Goal: Task Accomplishment & Management: Manage account settings

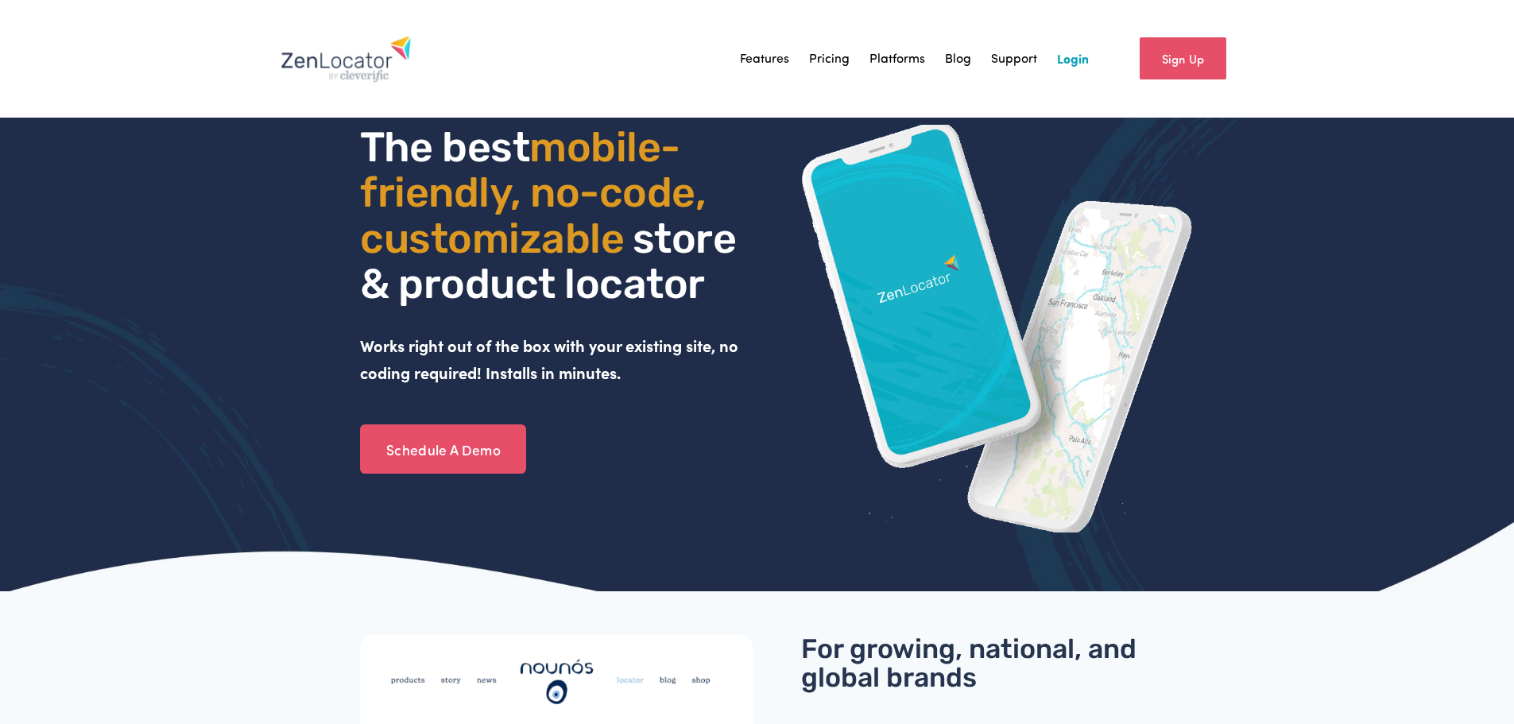
click at [1076, 60] on link "Login" at bounding box center [1073, 59] width 32 height 24
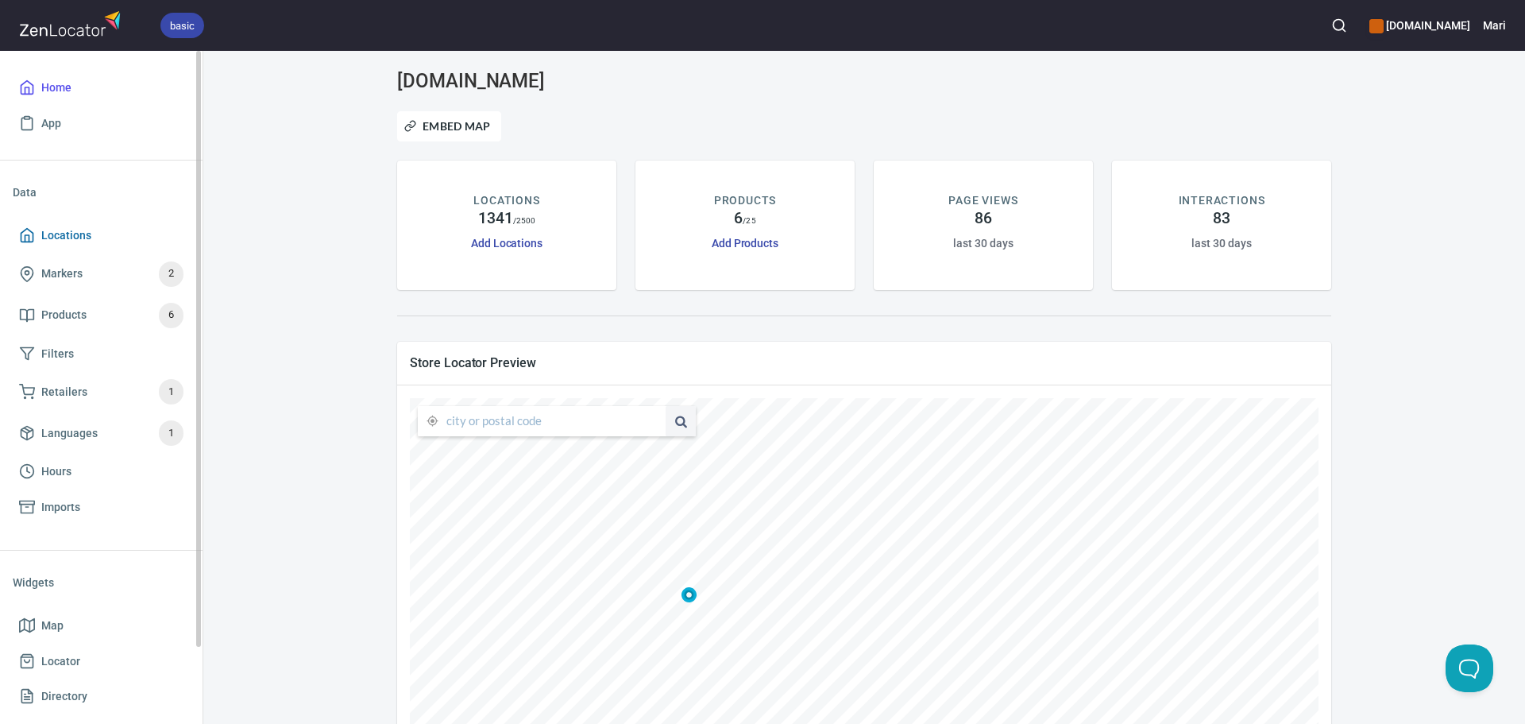
click at [84, 242] on span "Locations" at bounding box center [66, 236] width 50 height 20
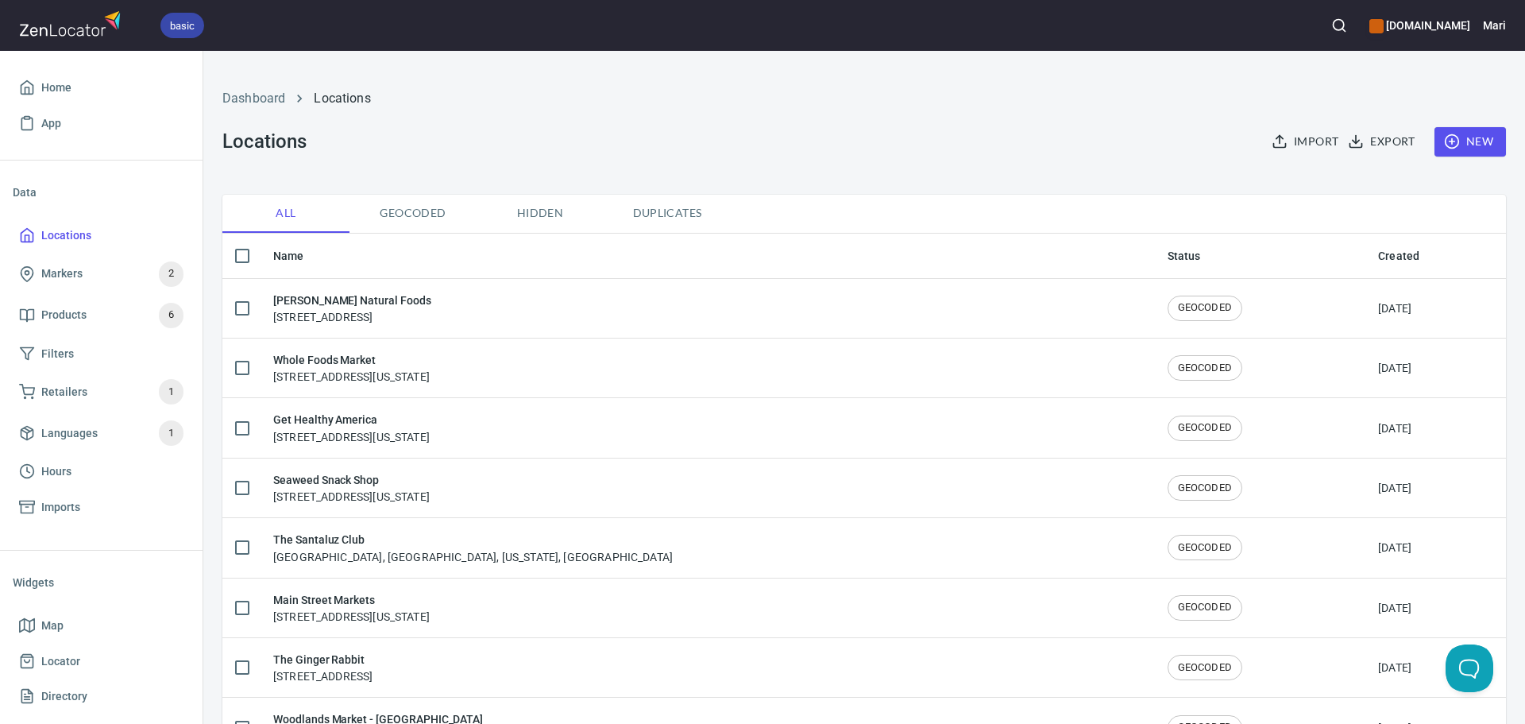
checkbox input "false"
click at [1344, 21] on circle "button" at bounding box center [1338, 25] width 10 height 10
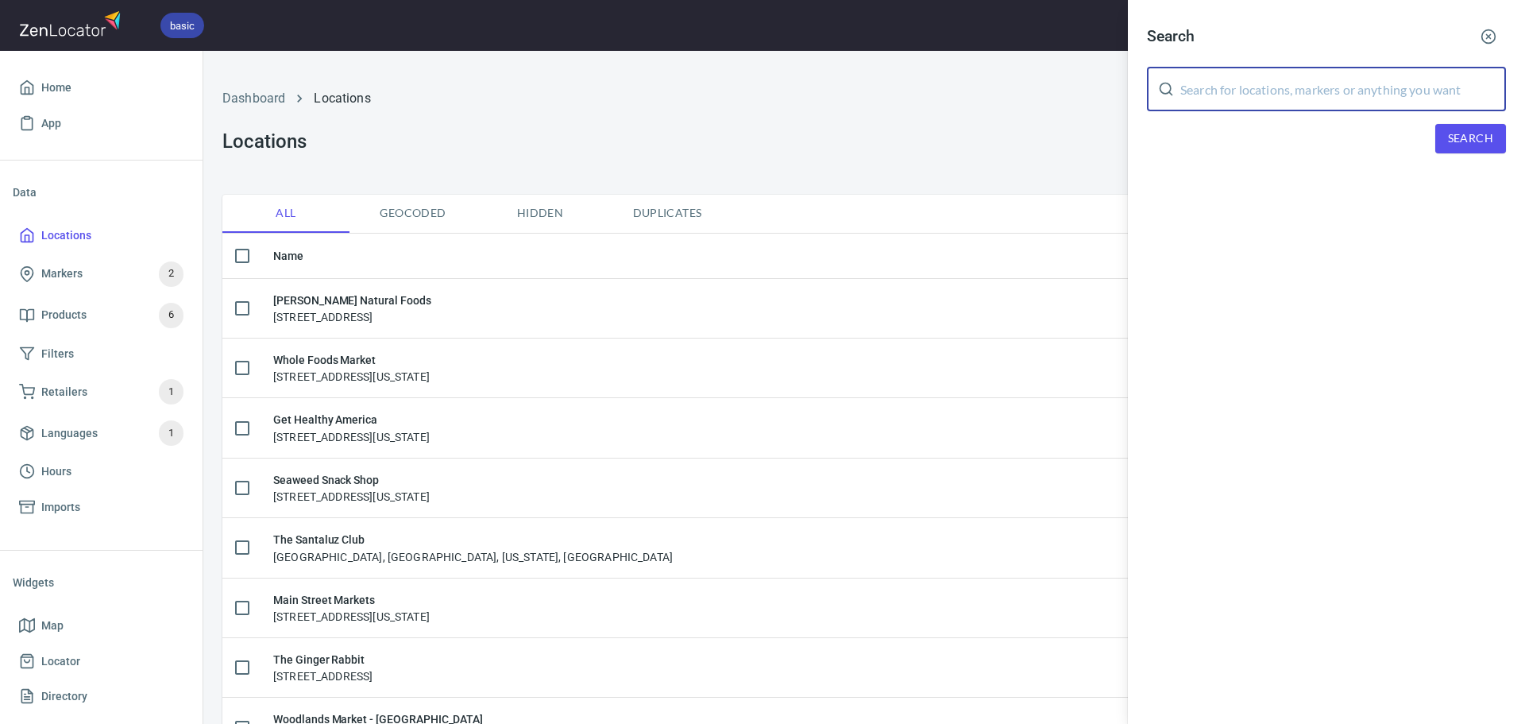
click at [1247, 83] on input "text" at bounding box center [1344, 89] width 326 height 44
type input "The Municipal"
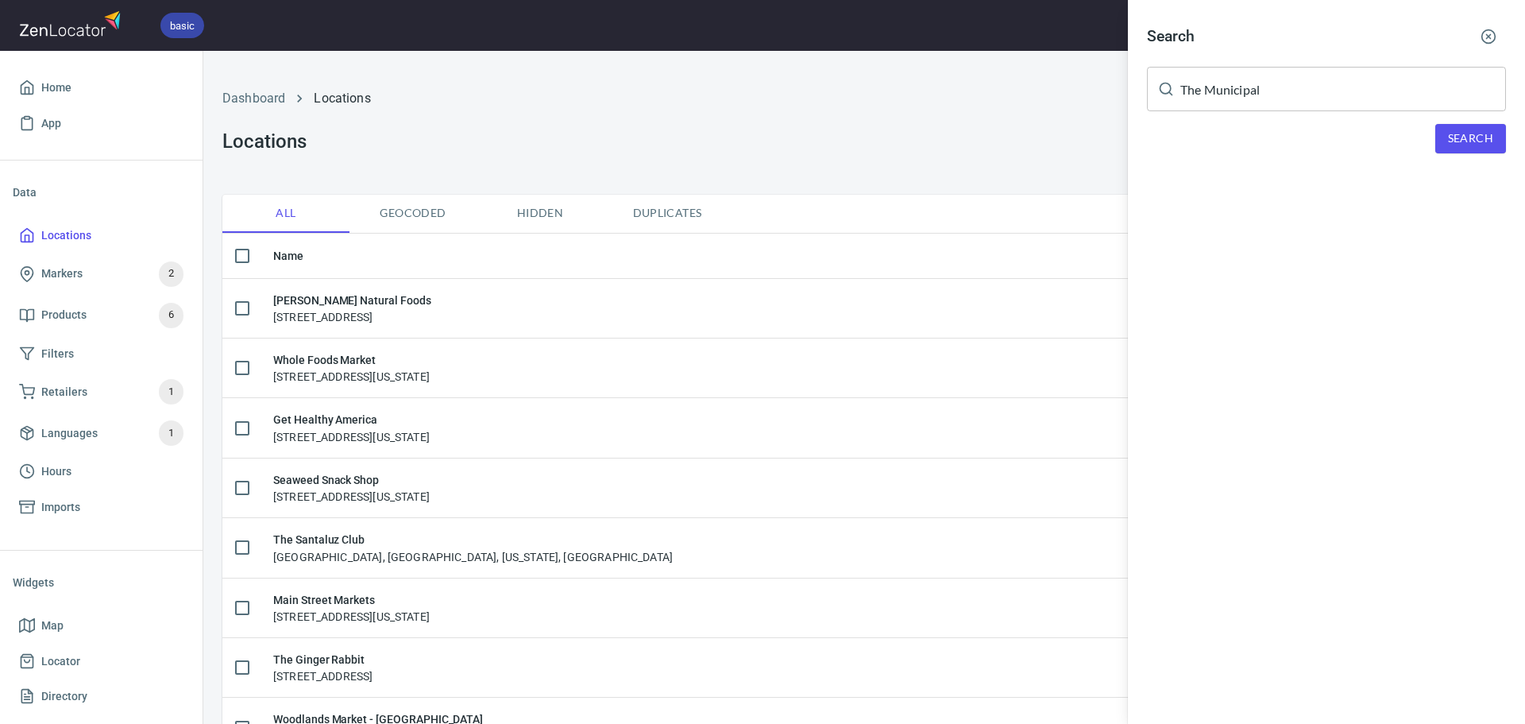
click at [1459, 154] on div "Search The Municipal ​ Search" at bounding box center [1326, 99] width 397 height 198
click at [1463, 139] on span "Search" at bounding box center [1470, 139] width 45 height 20
click at [1489, 39] on icon "button" at bounding box center [1489, 37] width 16 height 16
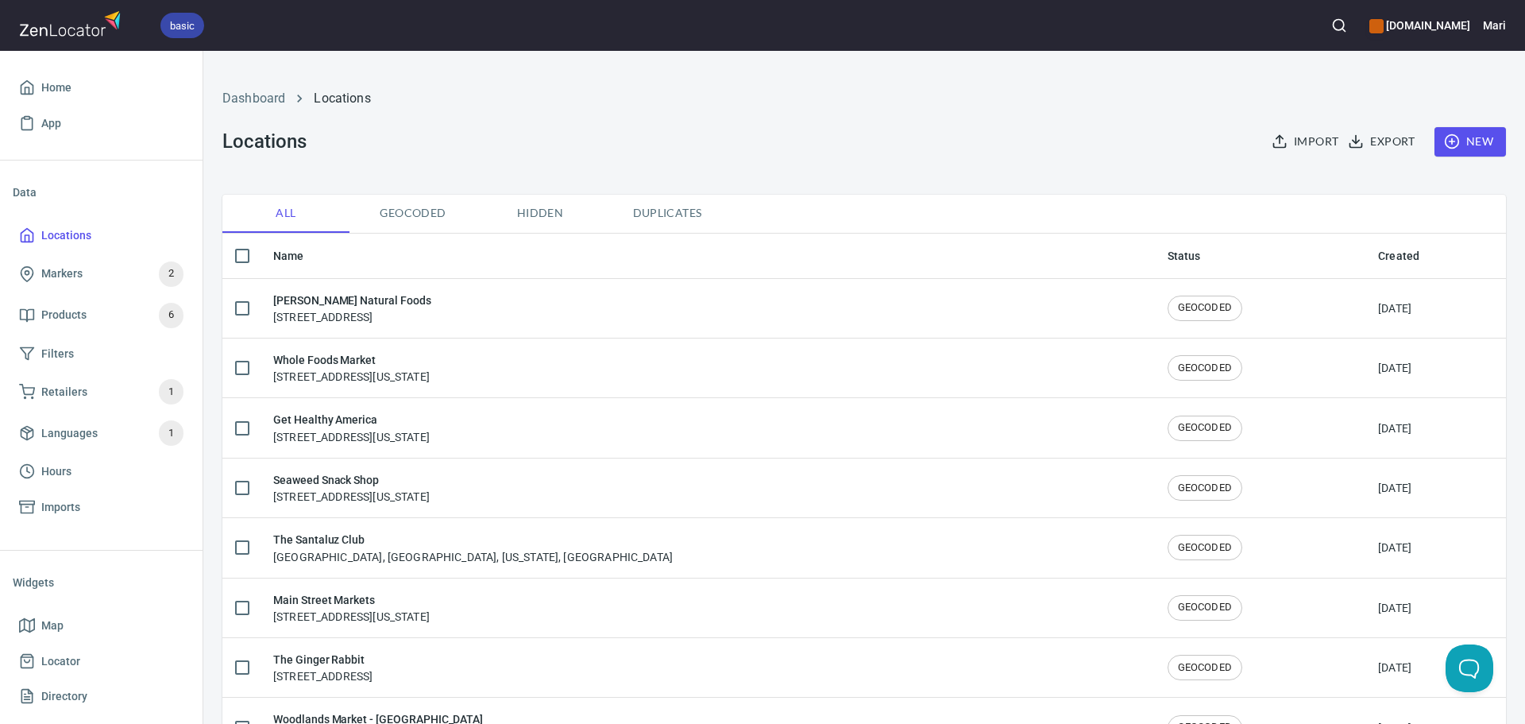
click at [1475, 140] on span "New" at bounding box center [1471, 142] width 46 height 20
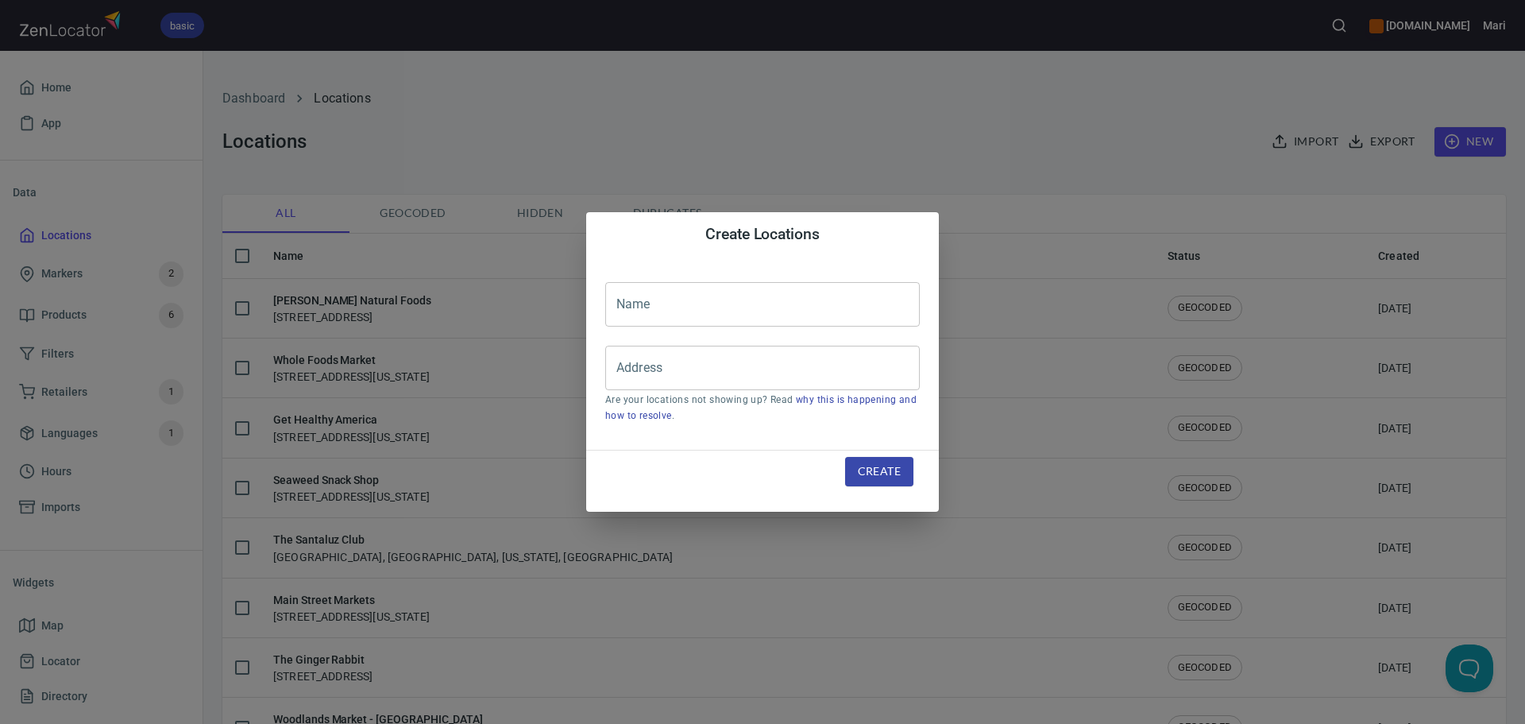
click at [707, 310] on input "text" at bounding box center [762, 304] width 315 height 44
type input "The Municipal Market"
type input "209 Edgewood Avenue SE, Atlanta, Georgia, United States"
click at [884, 477] on span "Create" at bounding box center [879, 472] width 43 height 20
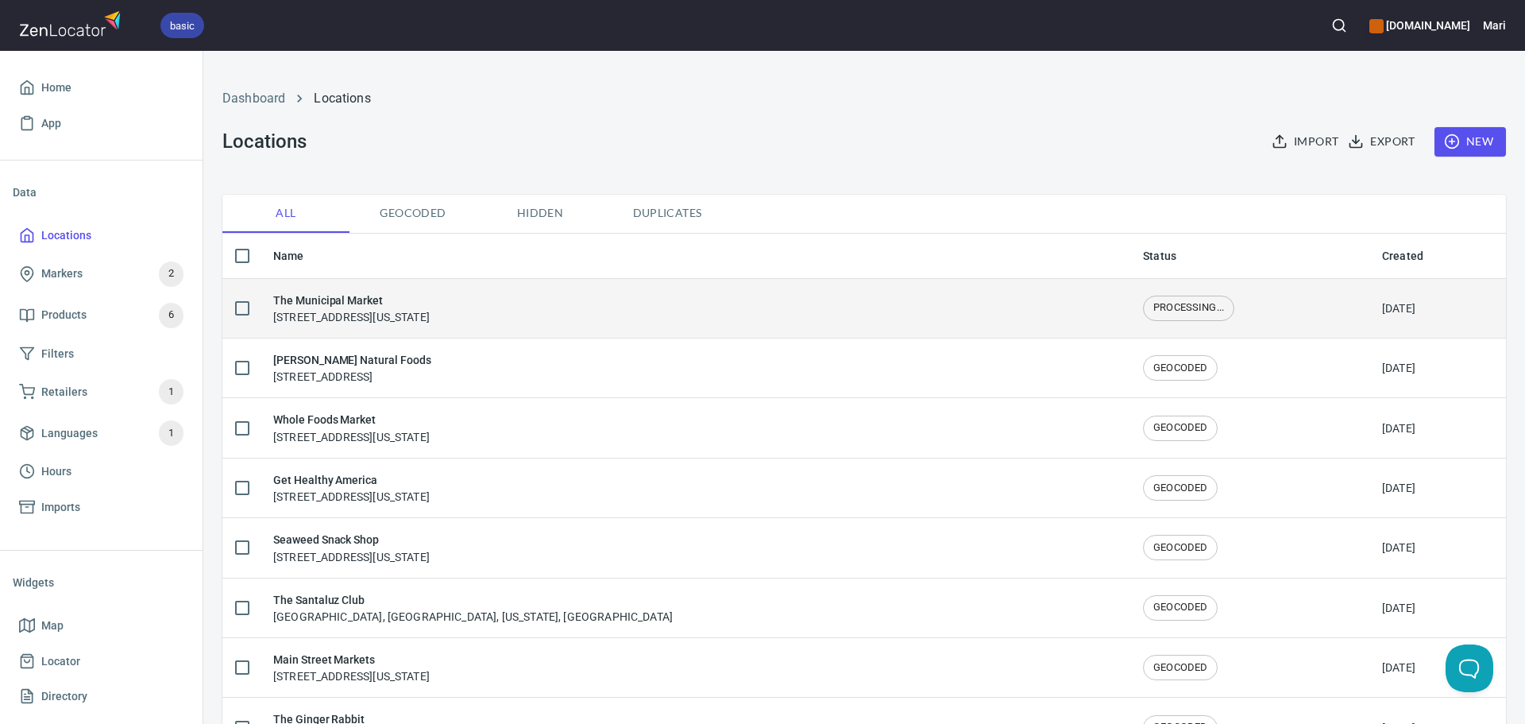
click at [323, 303] on h6 "The Municipal Market" at bounding box center [351, 300] width 157 height 17
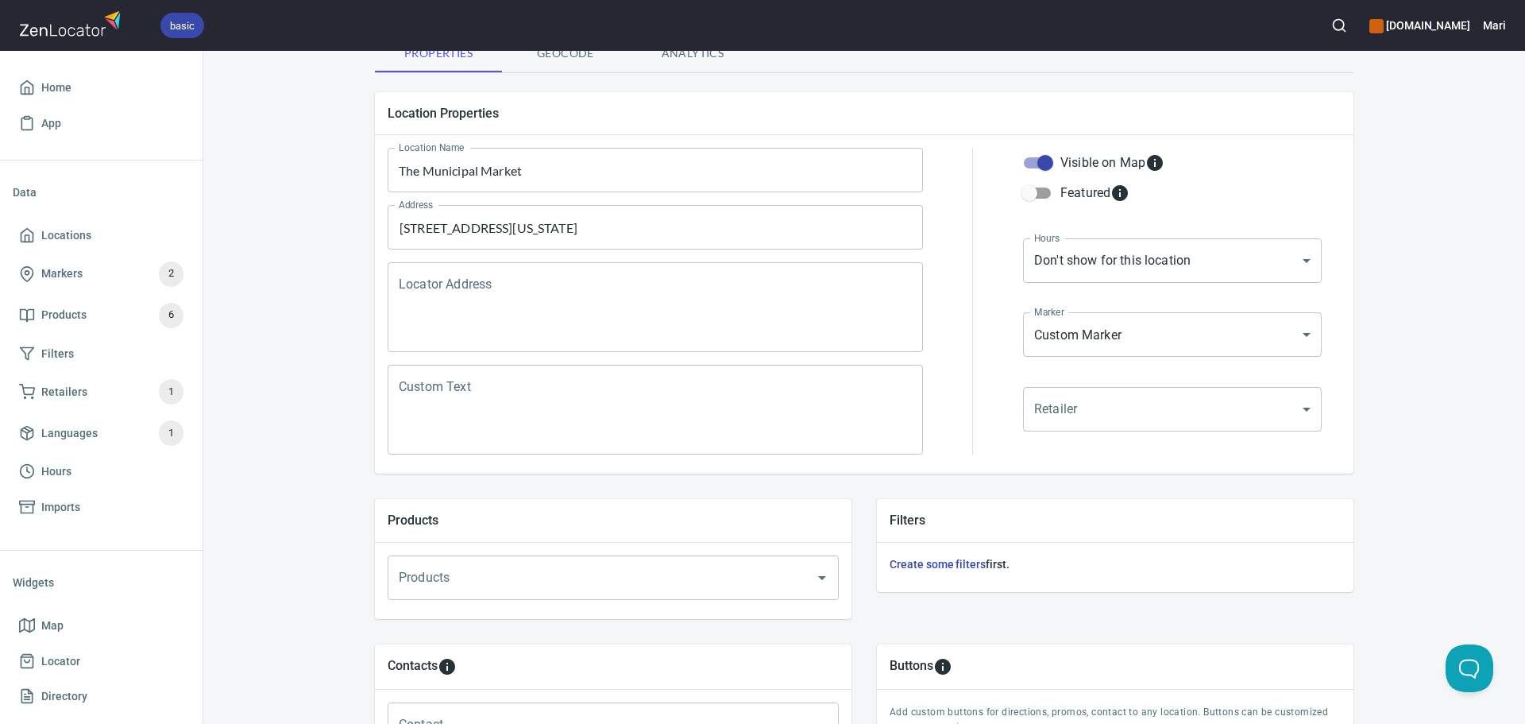
scroll to position [159, 0]
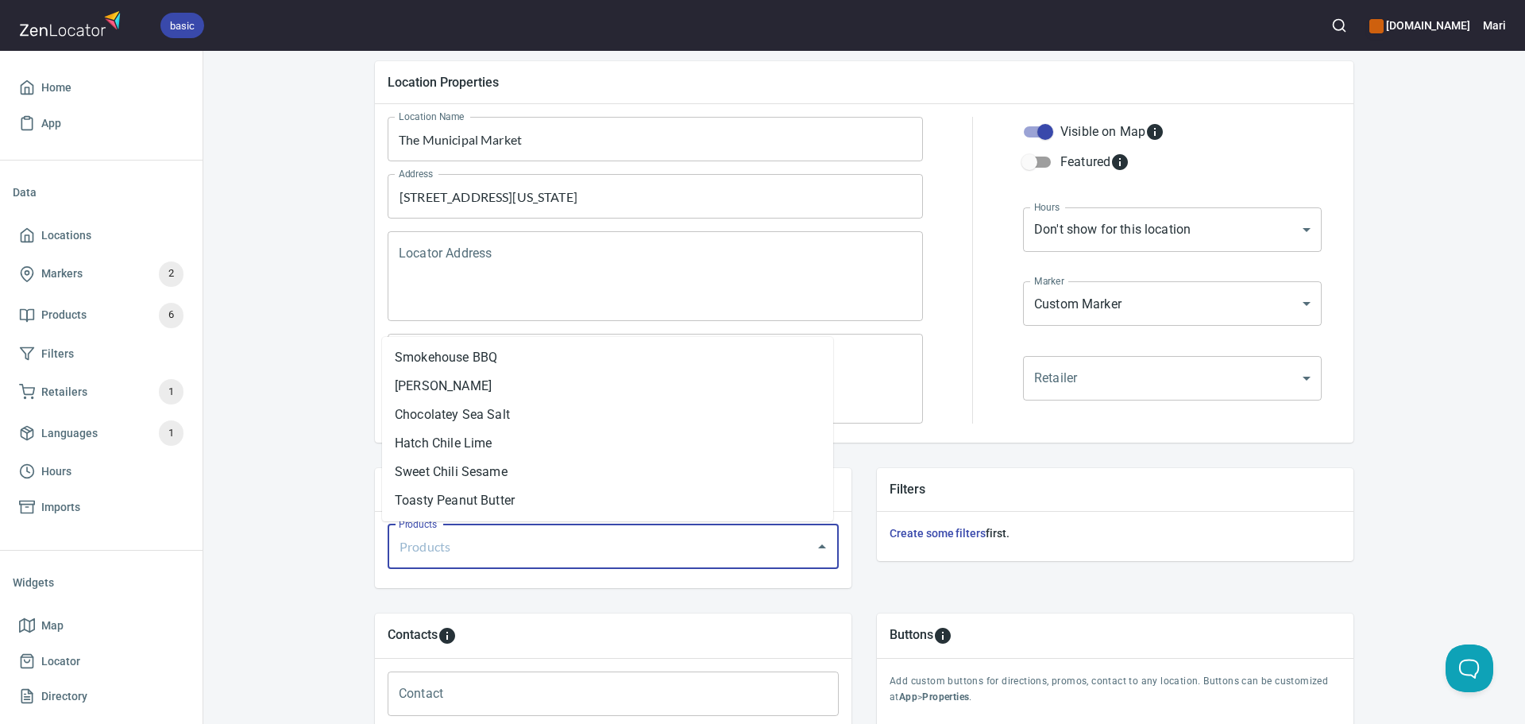
click at [413, 538] on input "Products" at bounding box center [591, 547] width 392 height 30
click at [462, 474] on li "Sweet Chili Sesame" at bounding box center [607, 472] width 451 height 29
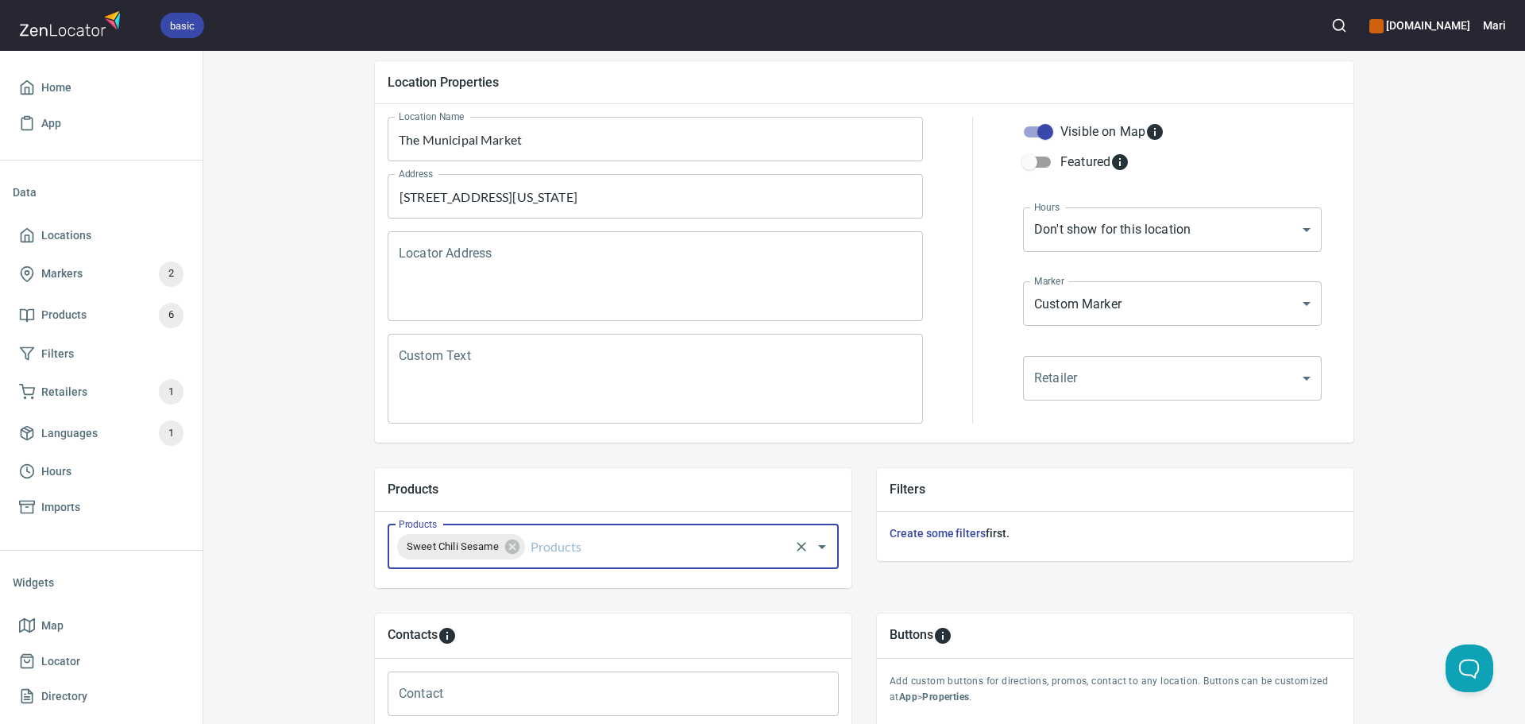
click at [325, 460] on div "Locations Location Details Location Details Properties Geocode Analytics Locati…" at bounding box center [864, 479] width 1322 height 1142
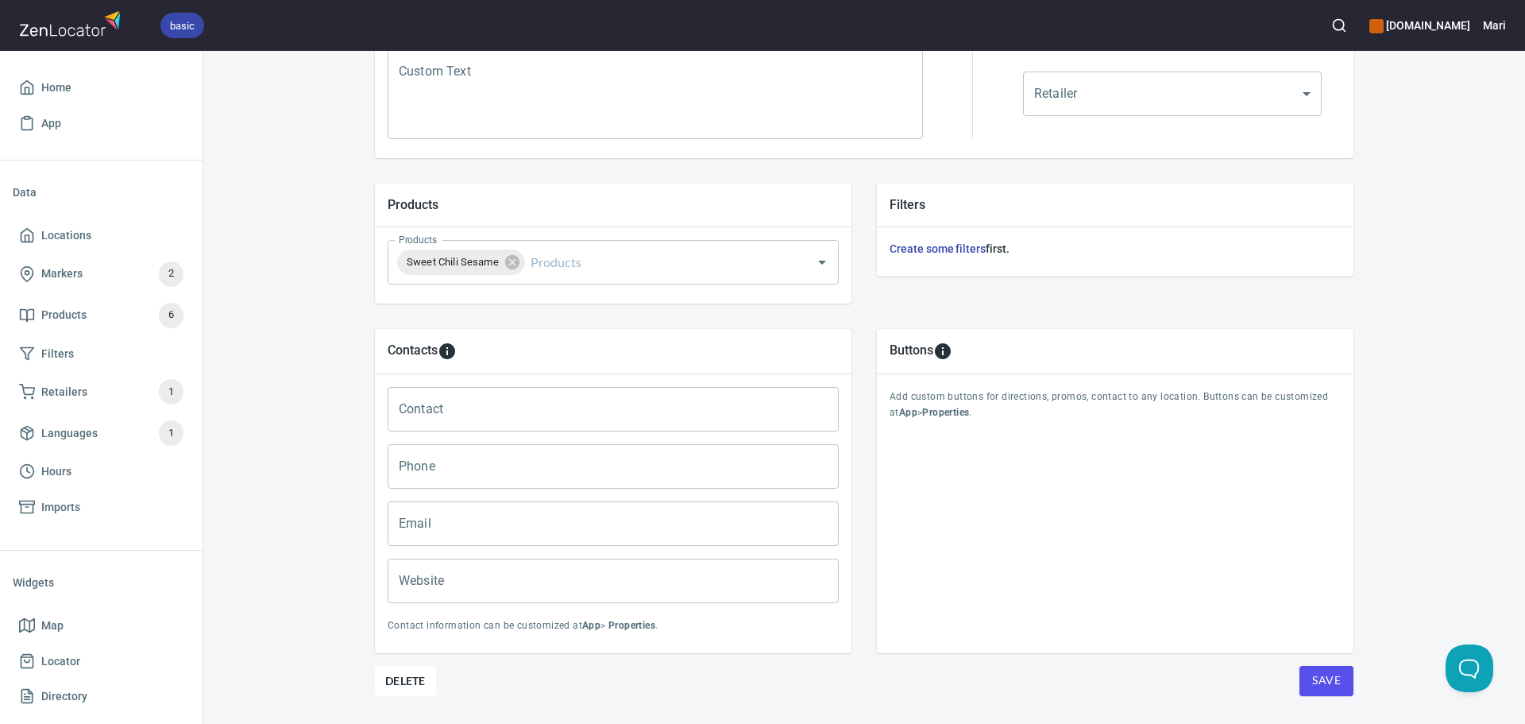
scroll to position [485, 0]
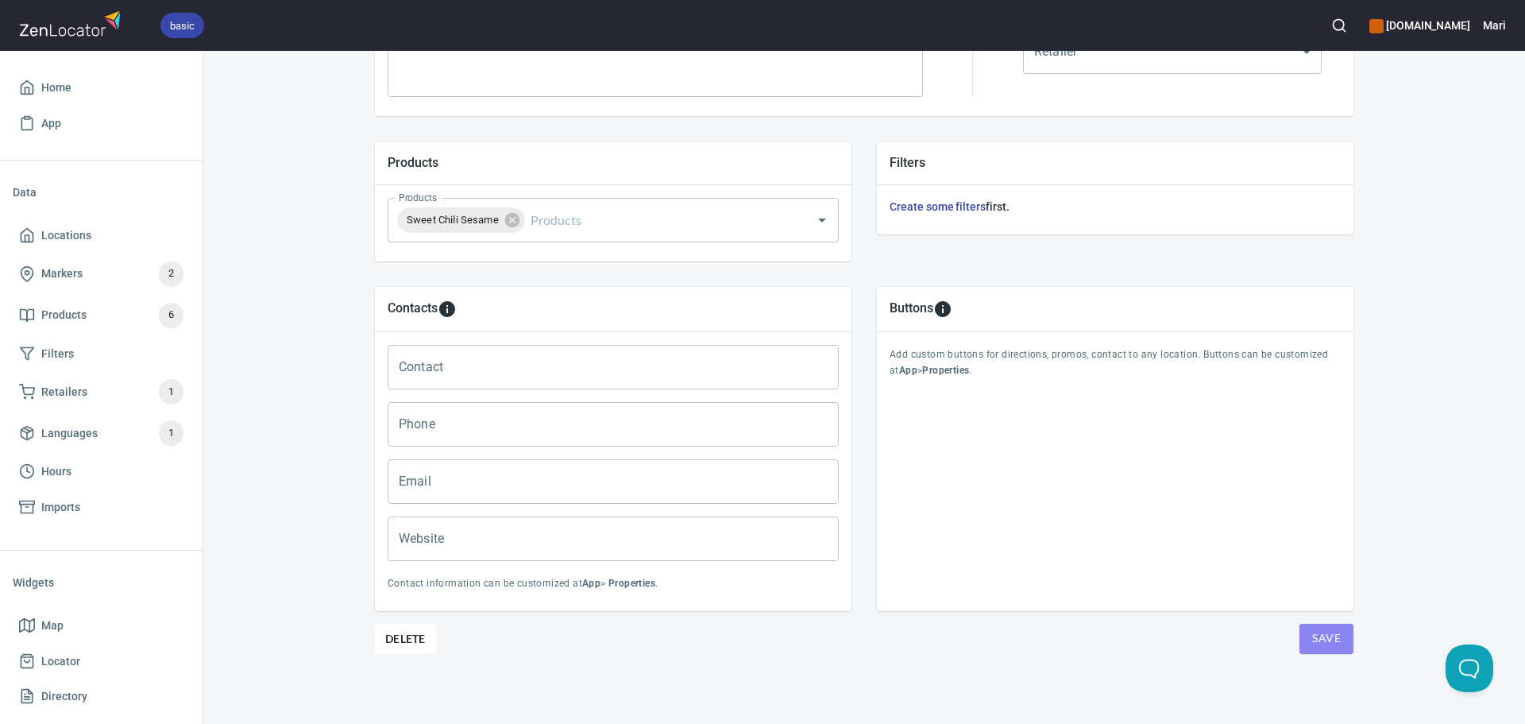
click at [1338, 639] on button "Save" at bounding box center [1327, 639] width 54 height 30
click at [1314, 639] on span "Save" at bounding box center [1327, 638] width 29 height 20
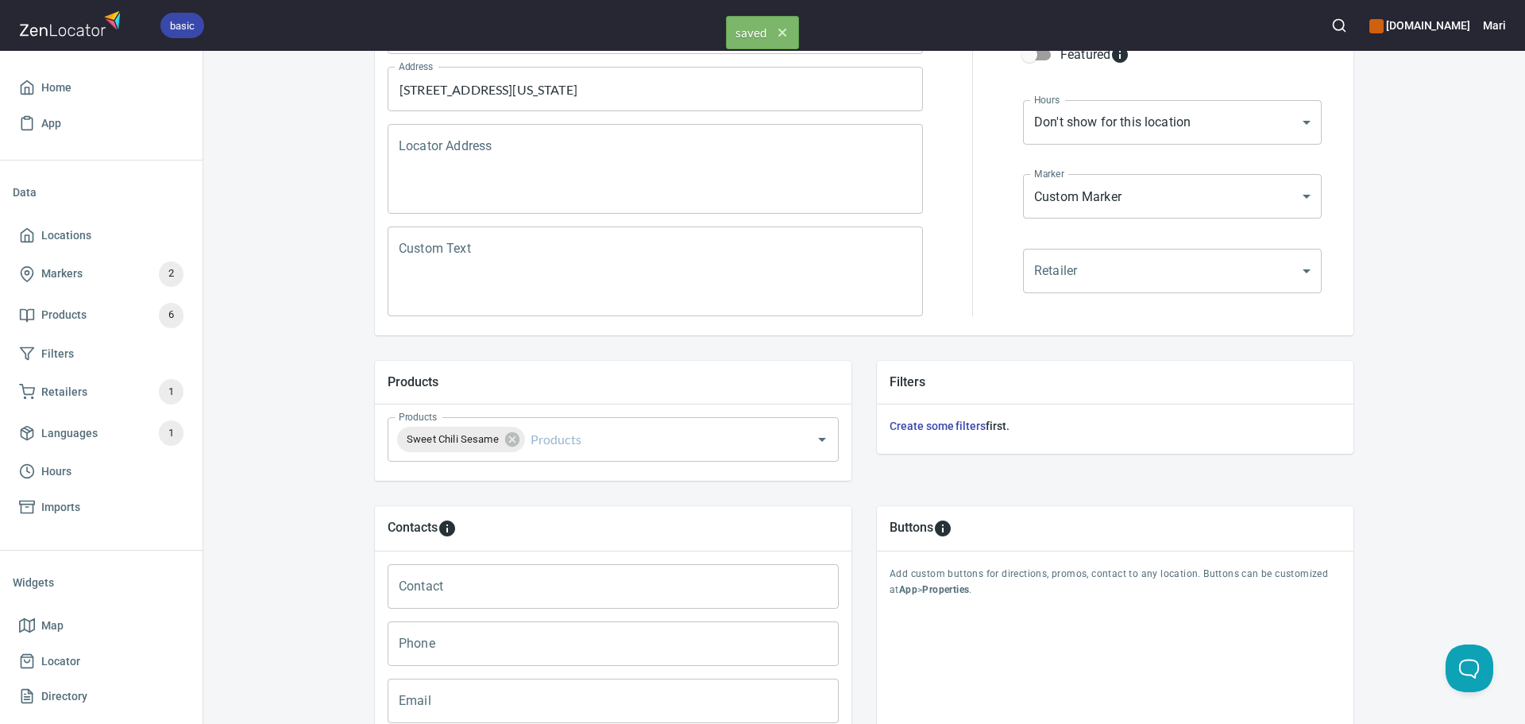
scroll to position [168, 0]
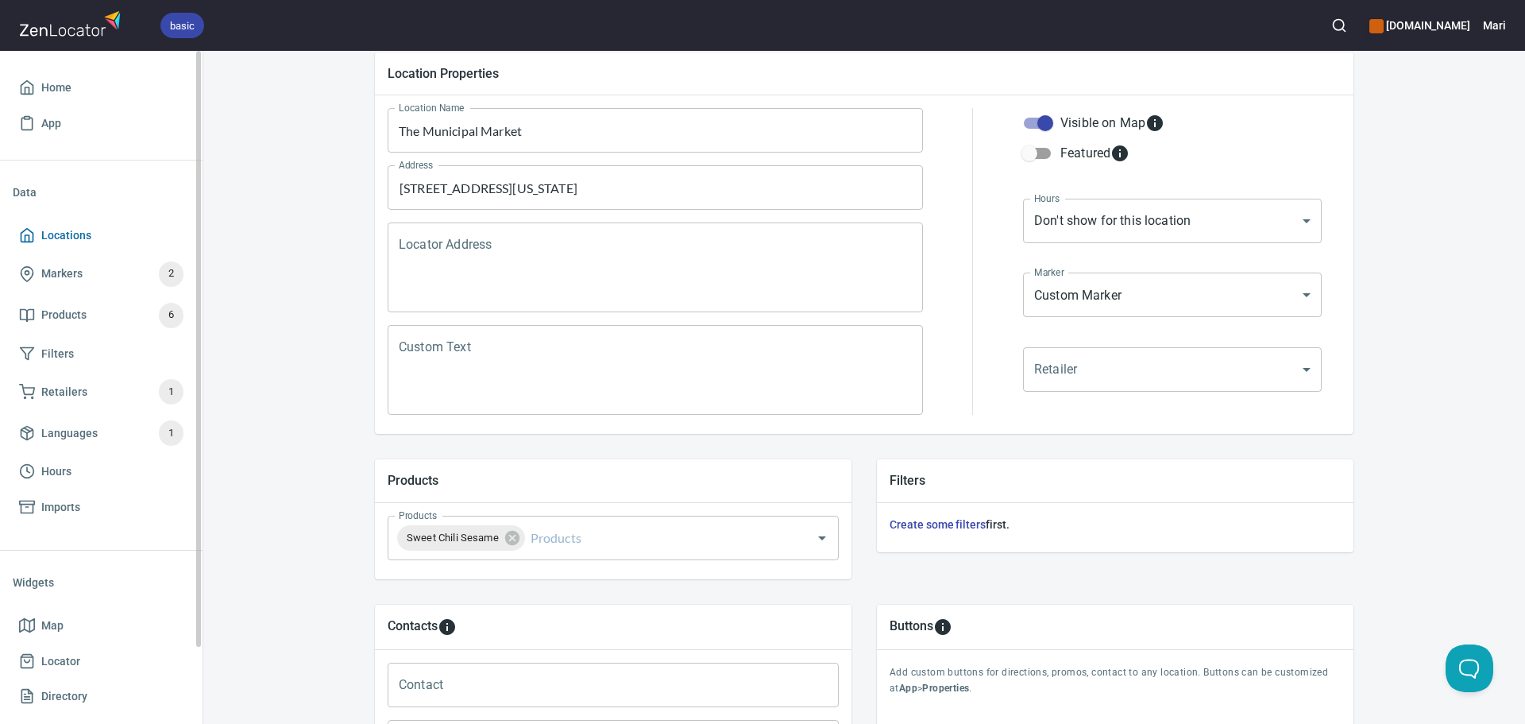
click at [102, 242] on span "Locations" at bounding box center [101, 236] width 164 height 20
